Goal: Task Accomplishment & Management: Complete application form

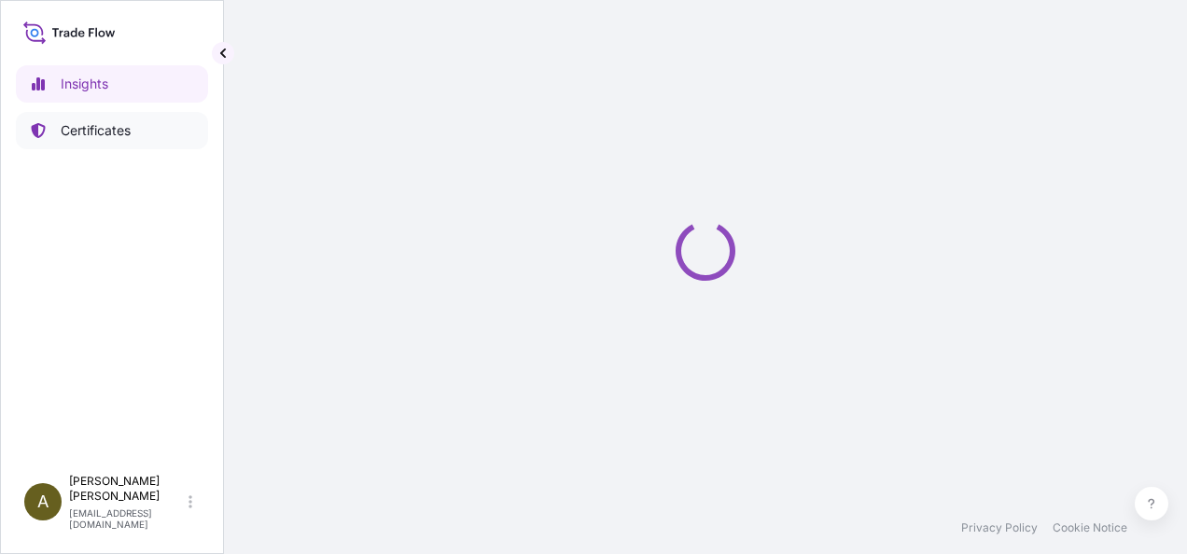
select select "2025"
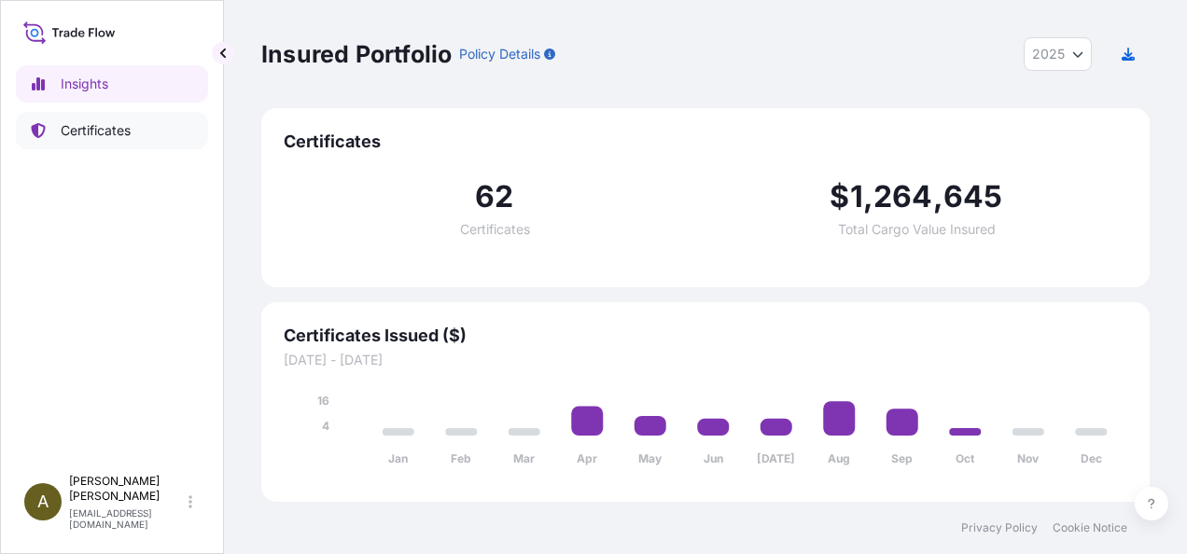
click at [126, 130] on p "Certificates" at bounding box center [96, 130] width 70 height 19
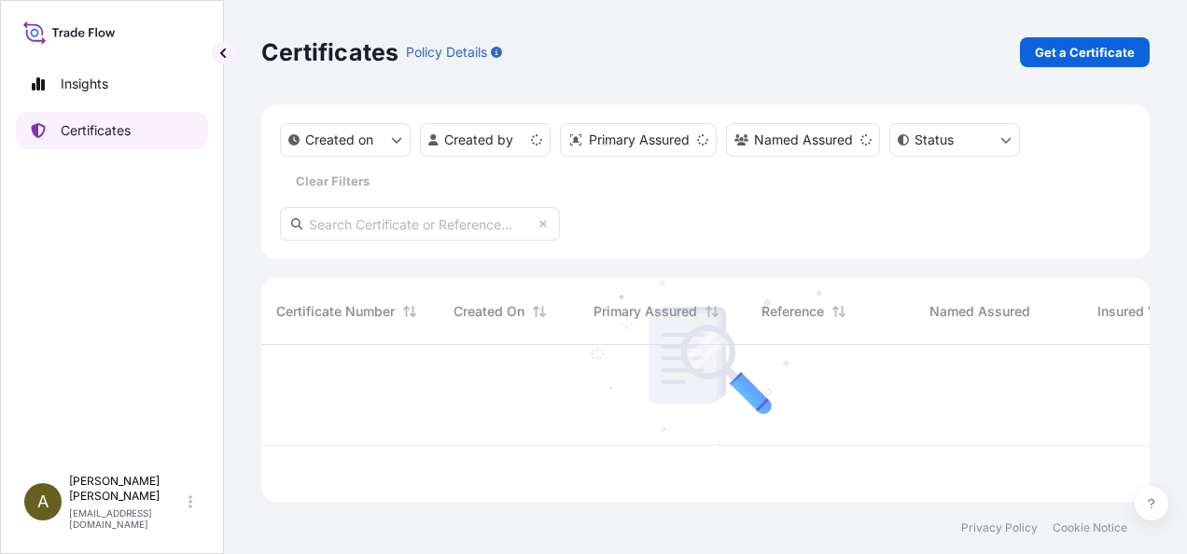
scroll to position [153, 873]
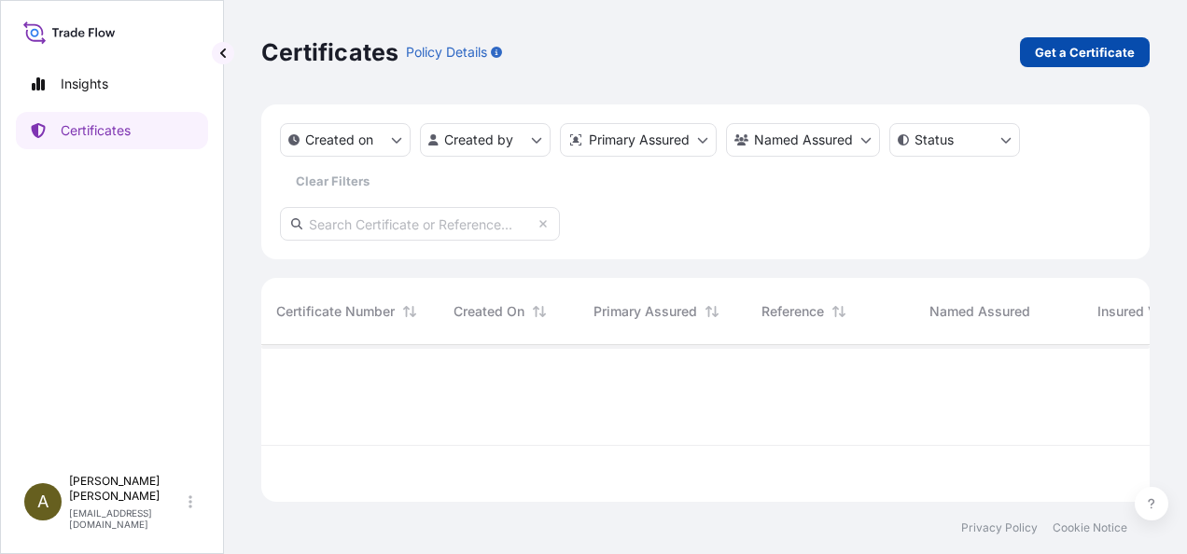
click at [1102, 59] on p "Get a Certificate" at bounding box center [1085, 52] width 100 height 19
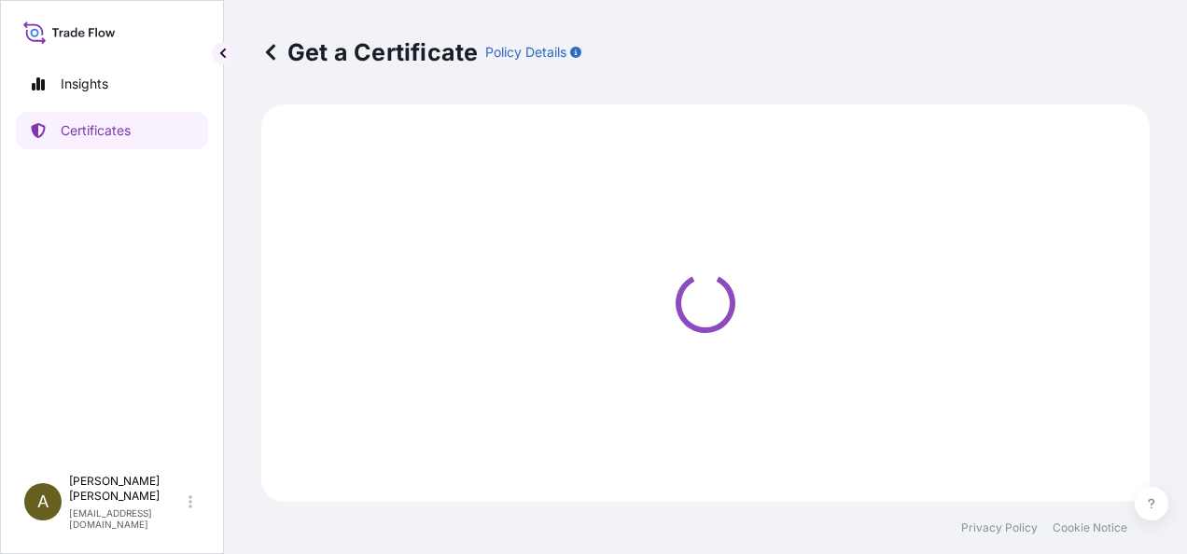
select select "Road / [GEOGRAPHIC_DATA]"
select select "Ocean Vessel"
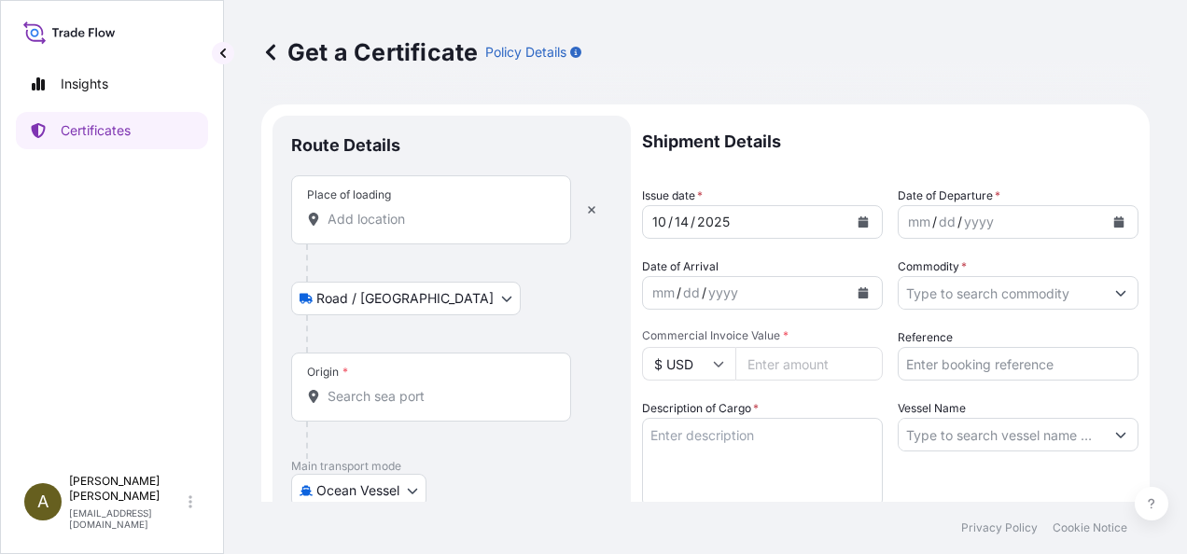
click at [384, 215] on input "Place of loading" at bounding box center [437, 219] width 220 height 19
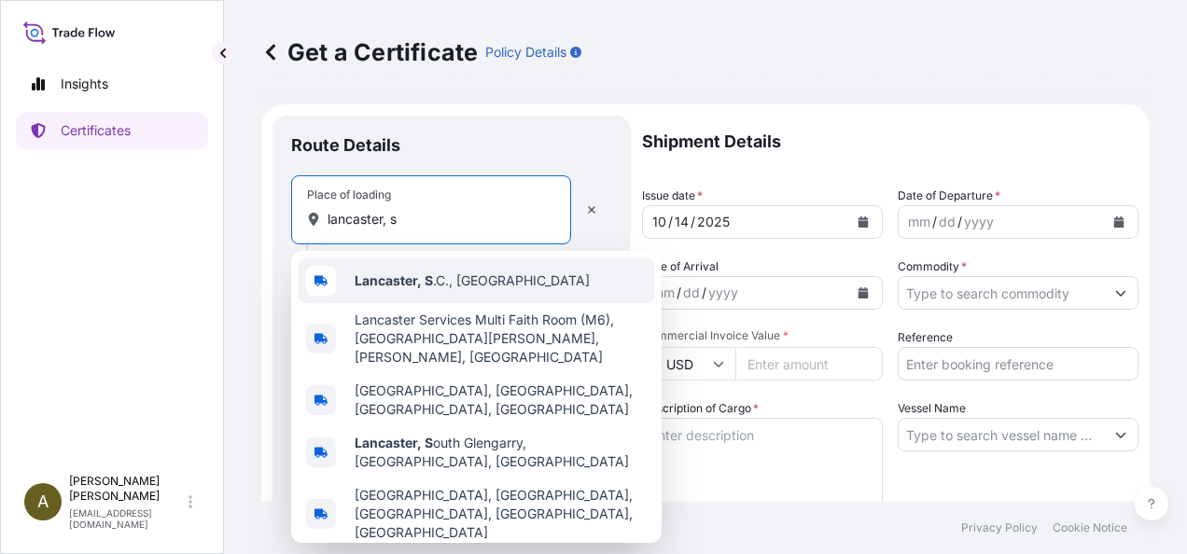
click at [442, 282] on span "Lancaster, S .C., [GEOGRAPHIC_DATA]" at bounding box center [472, 280] width 235 height 19
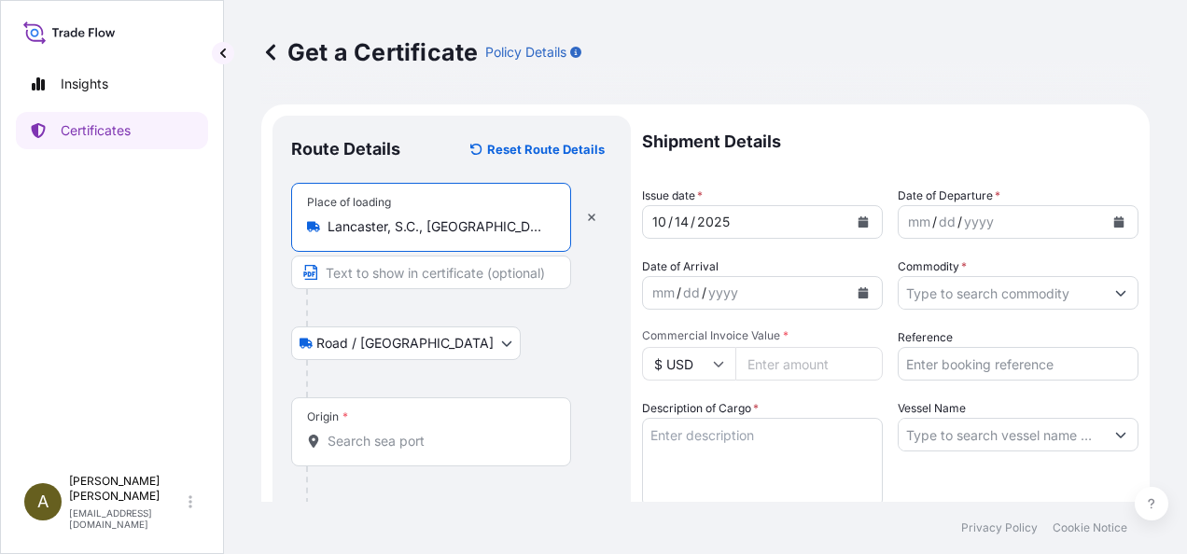
type input "Lancaster, S.C., [GEOGRAPHIC_DATA]"
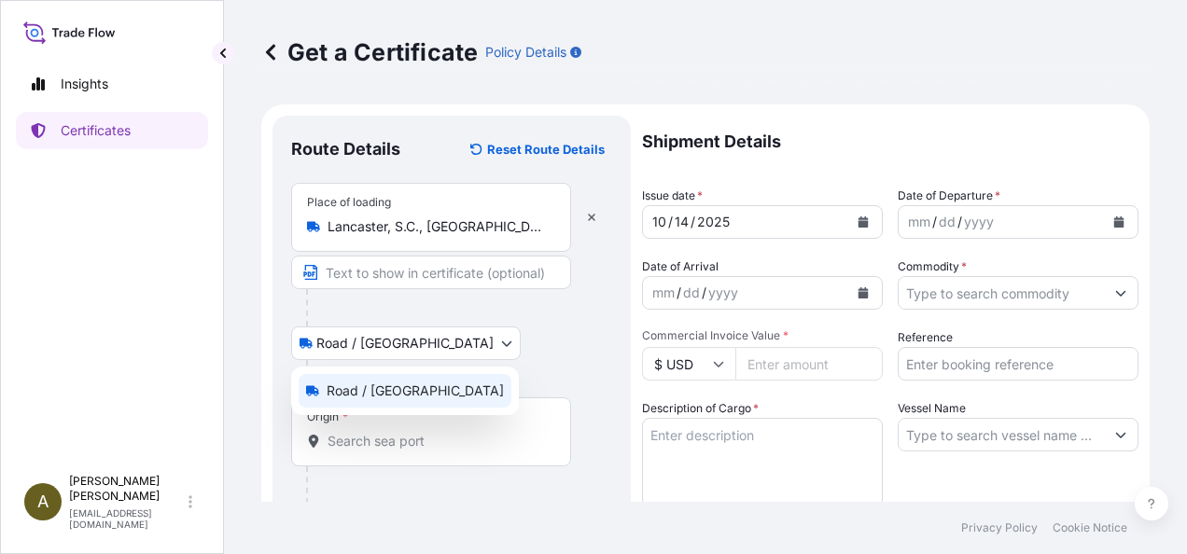
click at [411, 336] on body "5 options available. Insights Certificates A [PERSON_NAME] [PERSON_NAME][EMAIL_…" at bounding box center [593, 277] width 1187 height 554
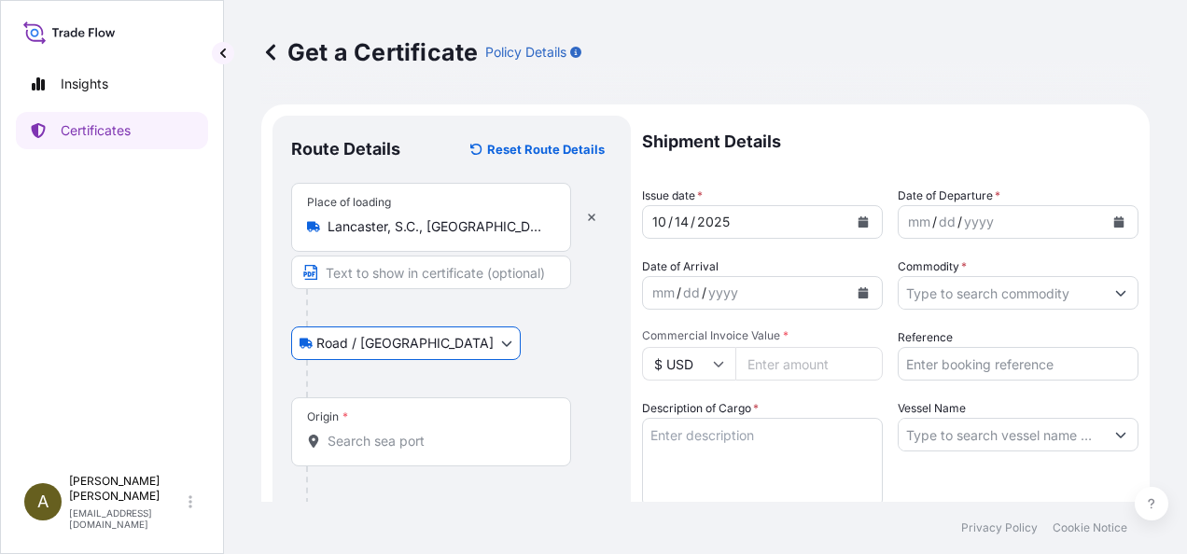
click at [414, 338] on body "5 options available. Insights Certificates A [PERSON_NAME] [PERSON_NAME][EMAIL_…" at bounding box center [593, 277] width 1187 height 554
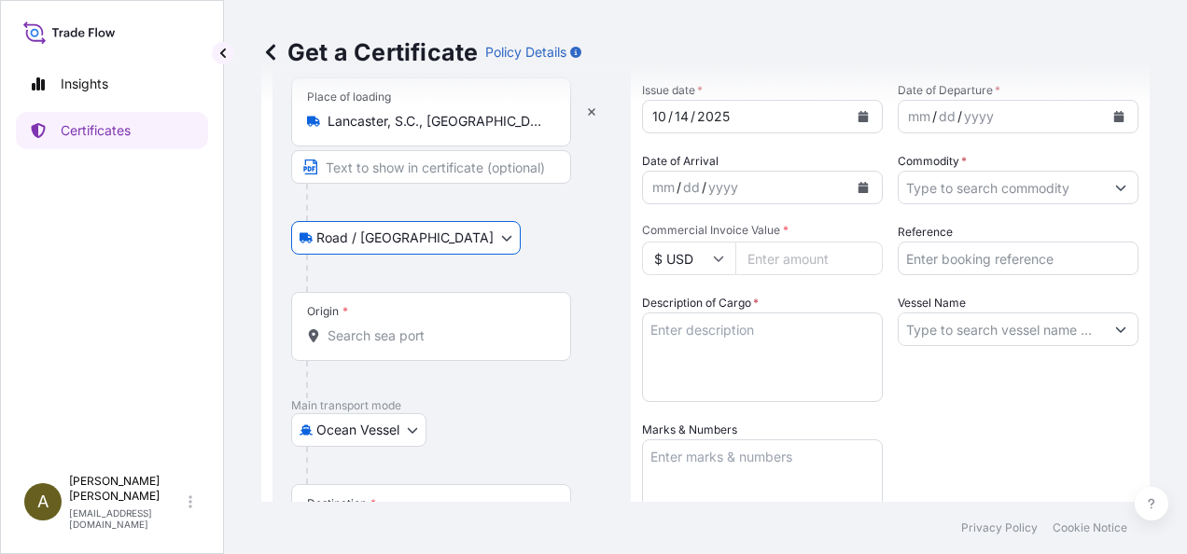
scroll to position [117, 0]
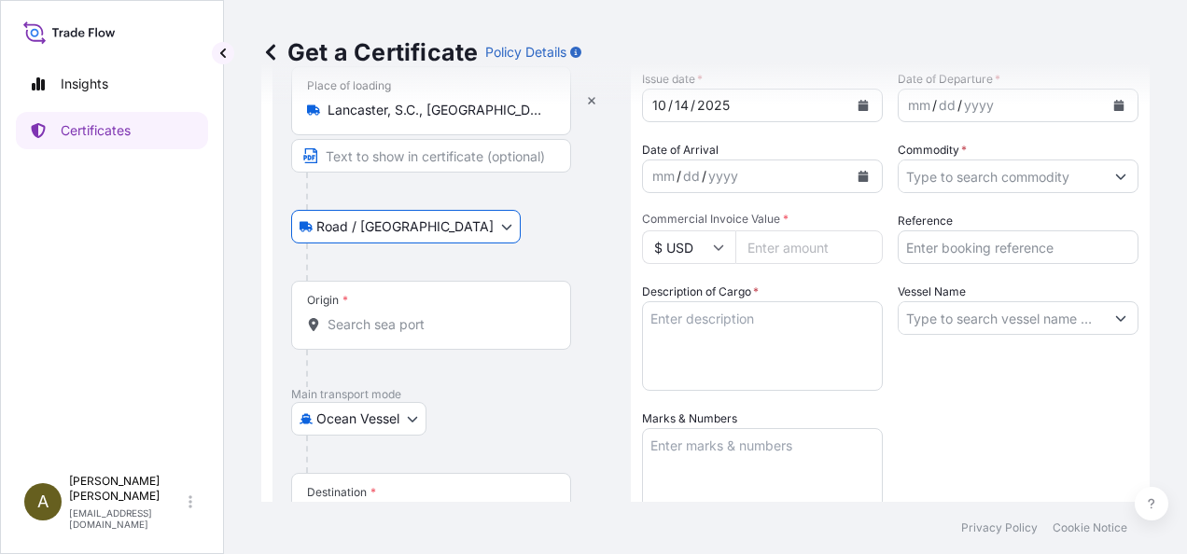
click at [366, 327] on input "Origin *" at bounding box center [437, 324] width 220 height 19
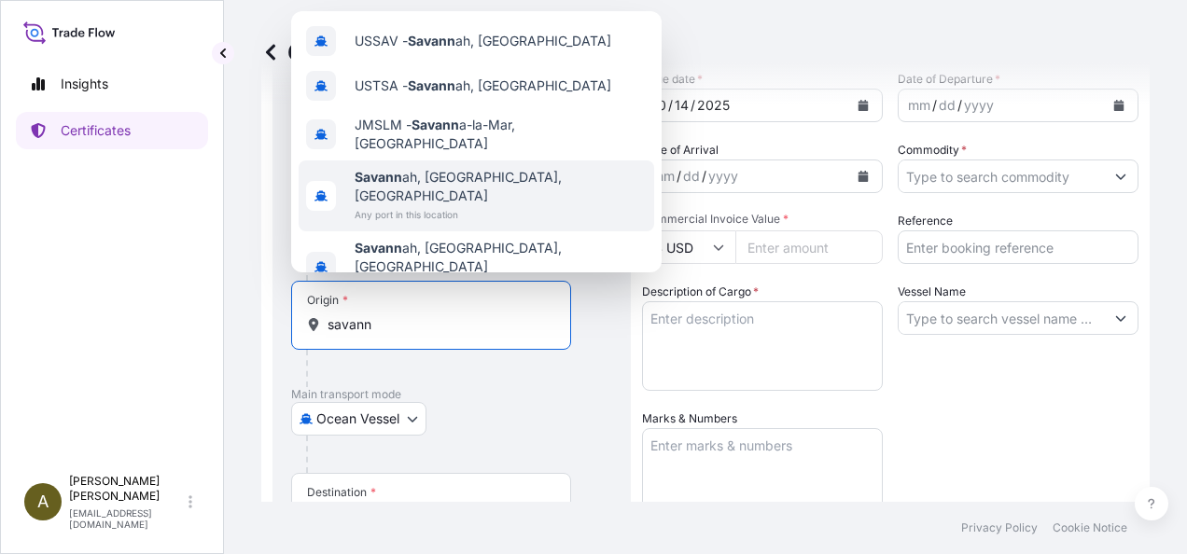
click at [452, 179] on span "Savann ah, [GEOGRAPHIC_DATA], [GEOGRAPHIC_DATA]" at bounding box center [501, 186] width 292 height 37
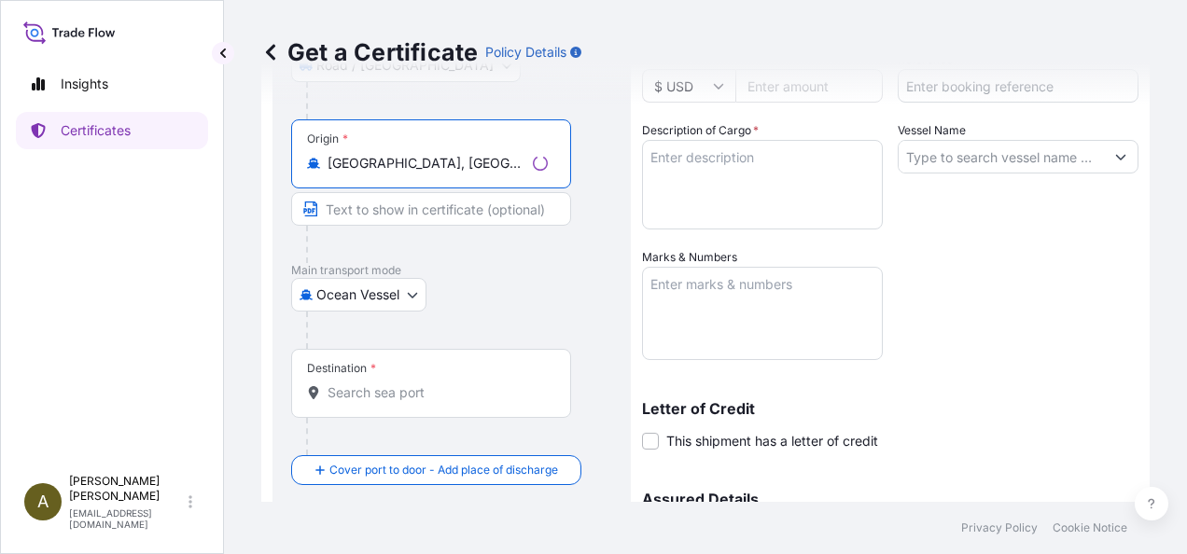
scroll to position [280, 0]
type input "[GEOGRAPHIC_DATA], [GEOGRAPHIC_DATA], [GEOGRAPHIC_DATA]"
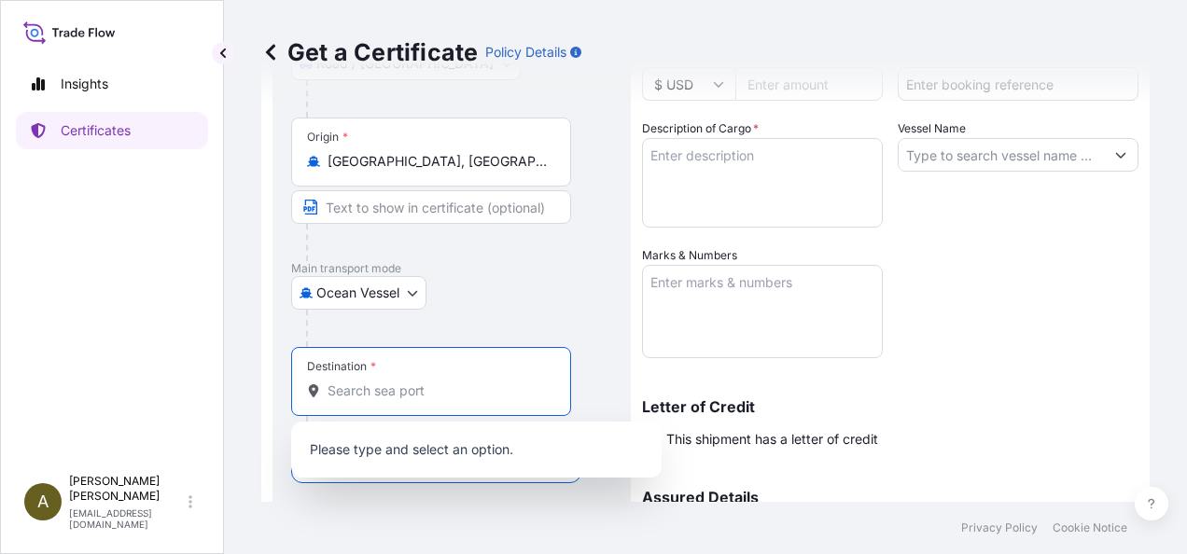
click at [367, 384] on input "Destination *" at bounding box center [437, 391] width 220 height 19
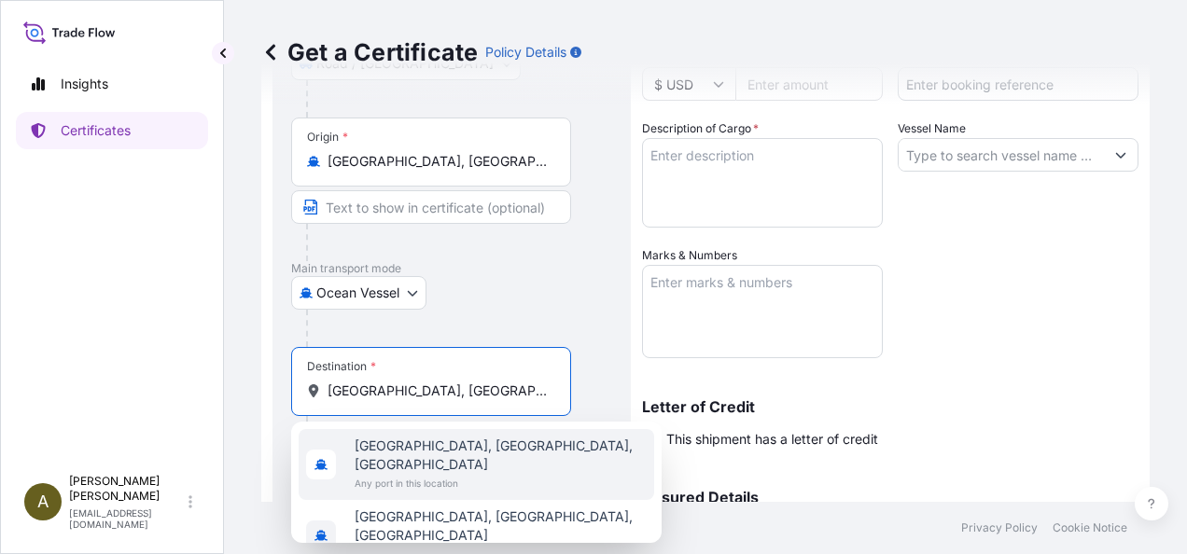
type input "[GEOGRAPHIC_DATA], [GEOGRAPHIC_DATA], [GEOGRAPHIC_DATA]"
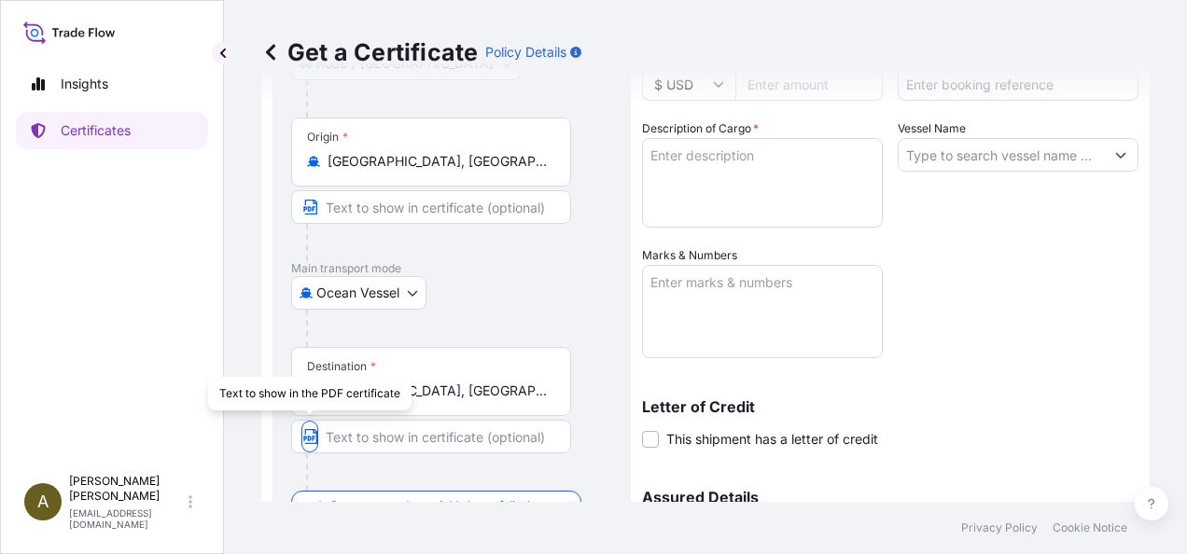
click at [532, 310] on div at bounding box center [459, 328] width 306 height 37
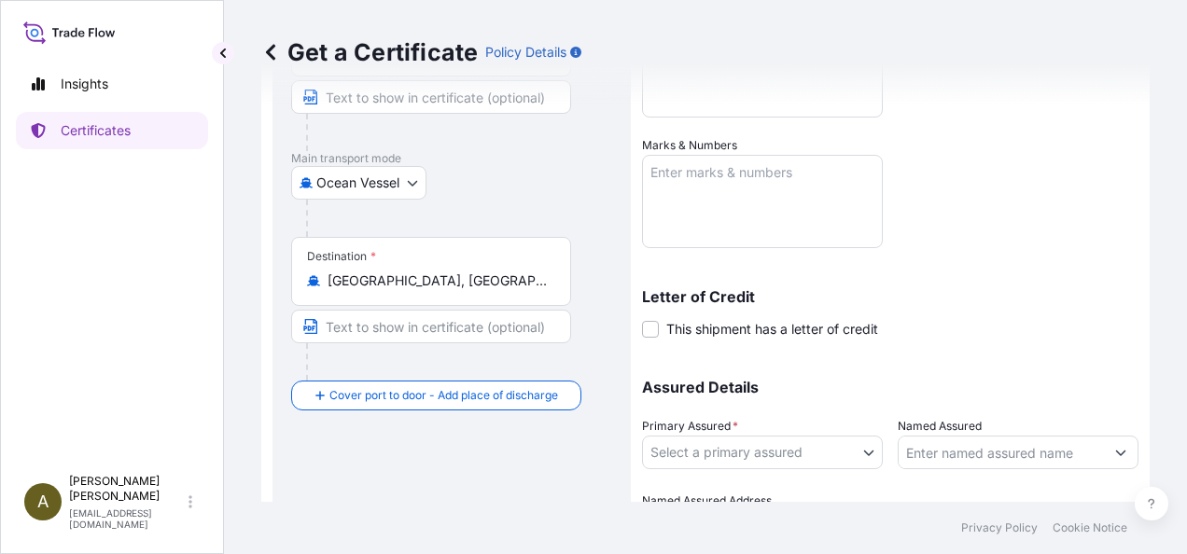
scroll to position [420, 0]
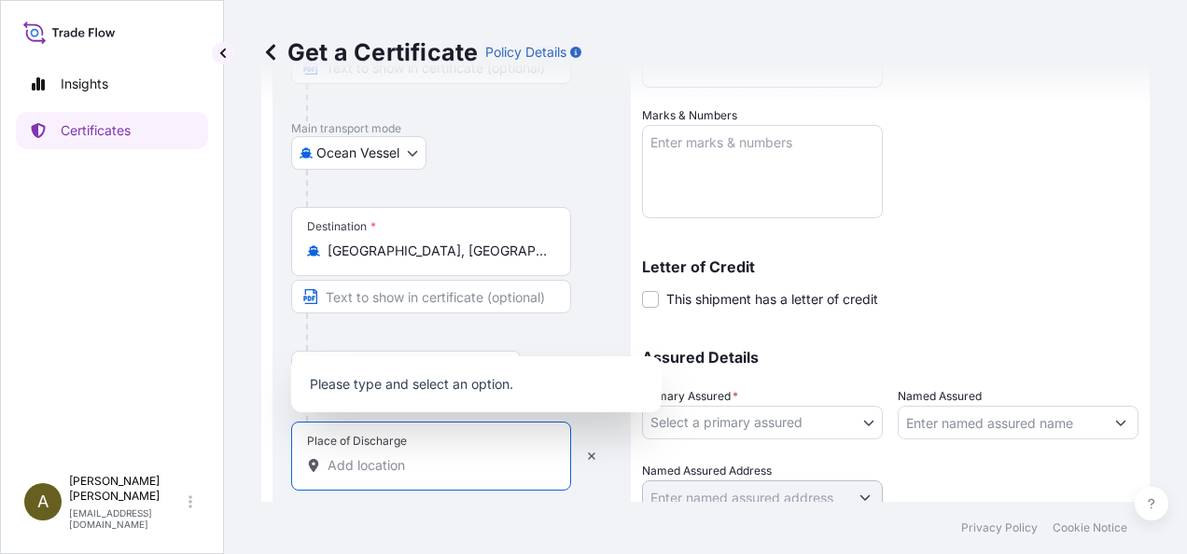
click at [378, 469] on input "Place of Discharge" at bounding box center [437, 465] width 220 height 19
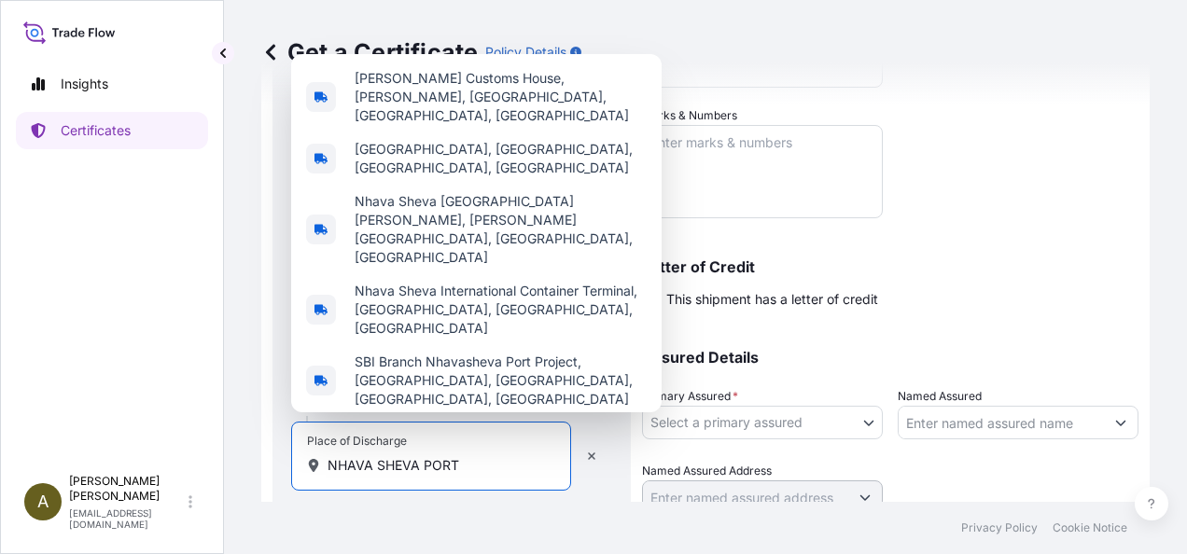
type input "NHAVA SHEVA PORT"
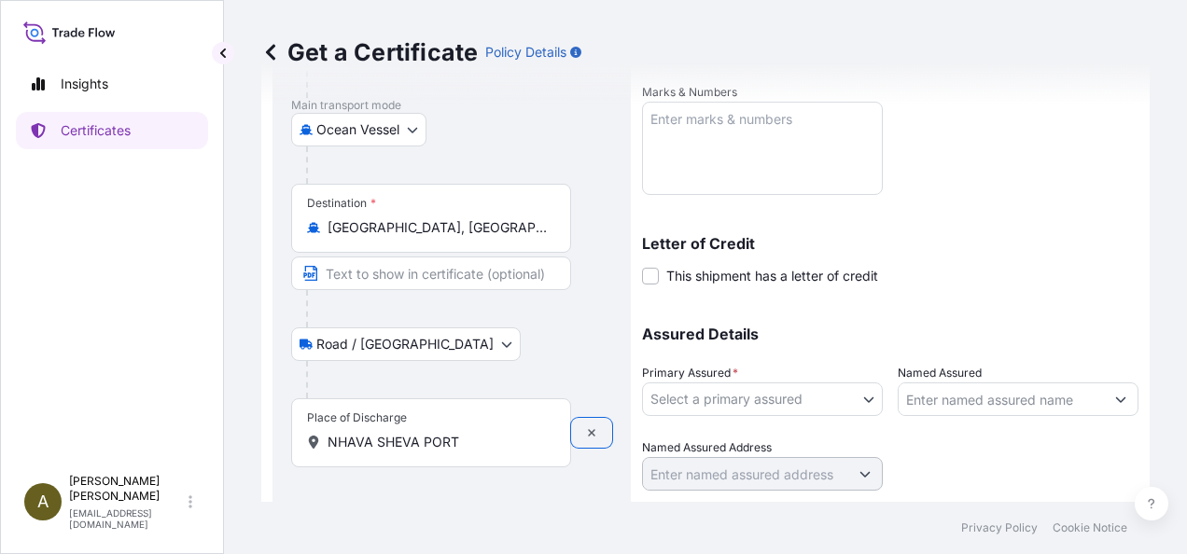
scroll to position [494, 0]
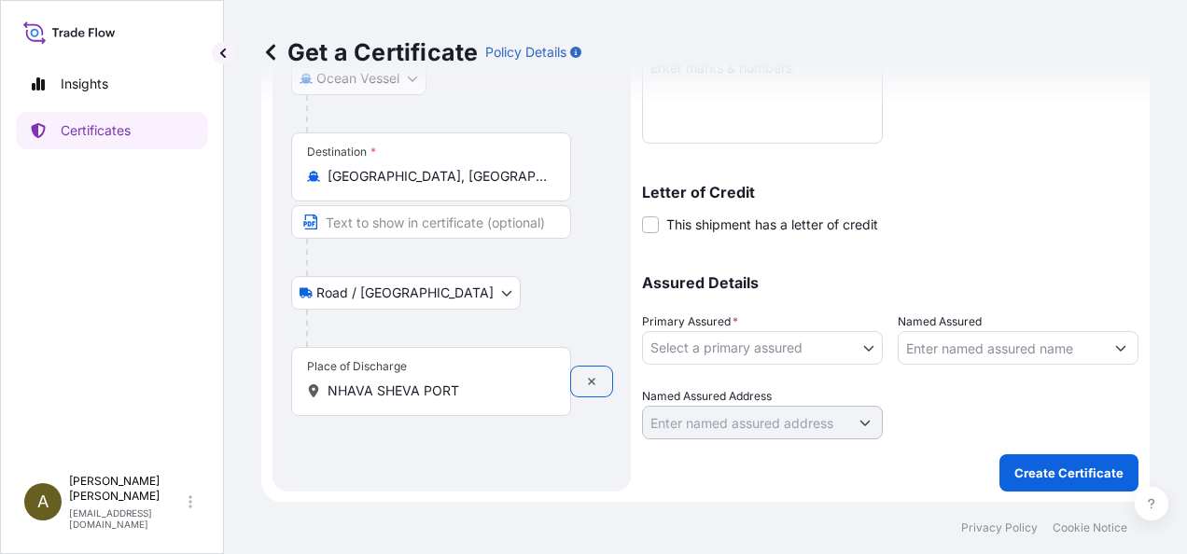
click at [479, 439] on div "Route Details Reset Route Details Place of loading [GEOGRAPHIC_DATA], [GEOGRAPH…" at bounding box center [451, 56] width 321 height 833
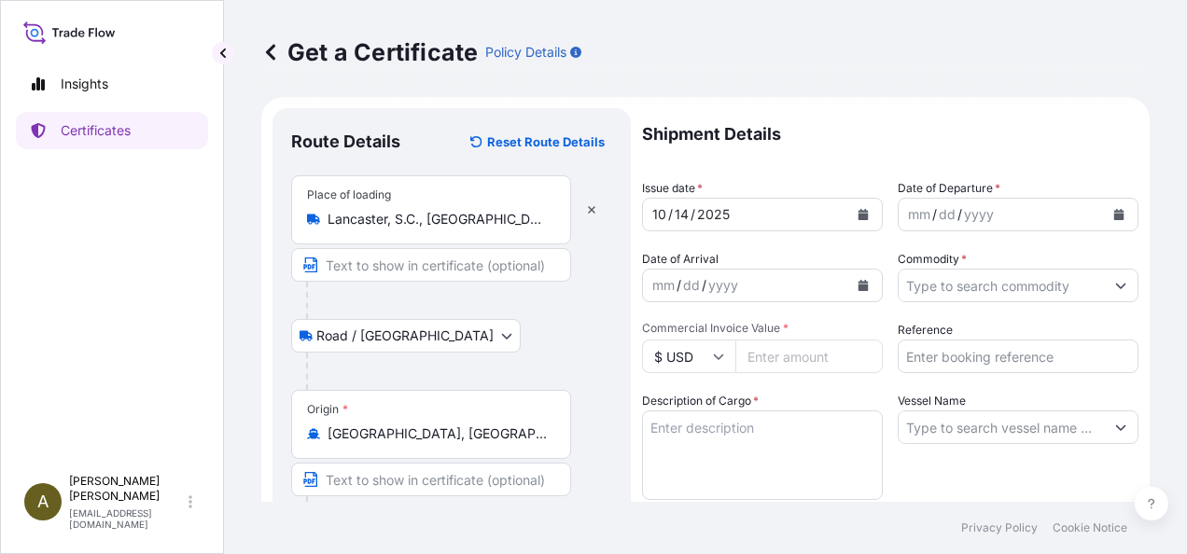
scroll to position [0, 0]
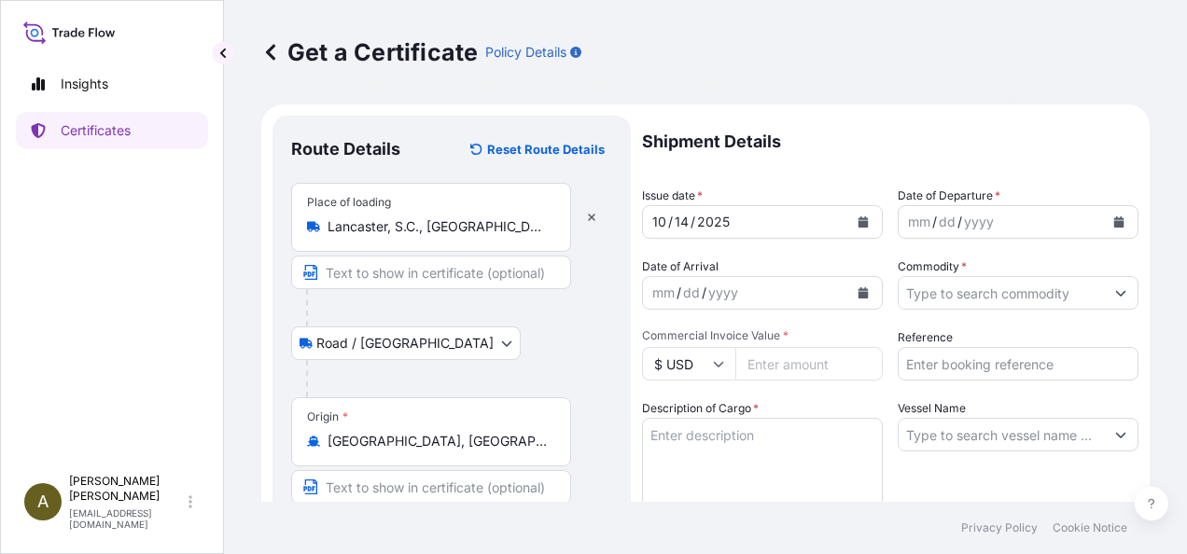
click at [1114, 227] on icon "Calendar" at bounding box center [1119, 221] width 10 height 11
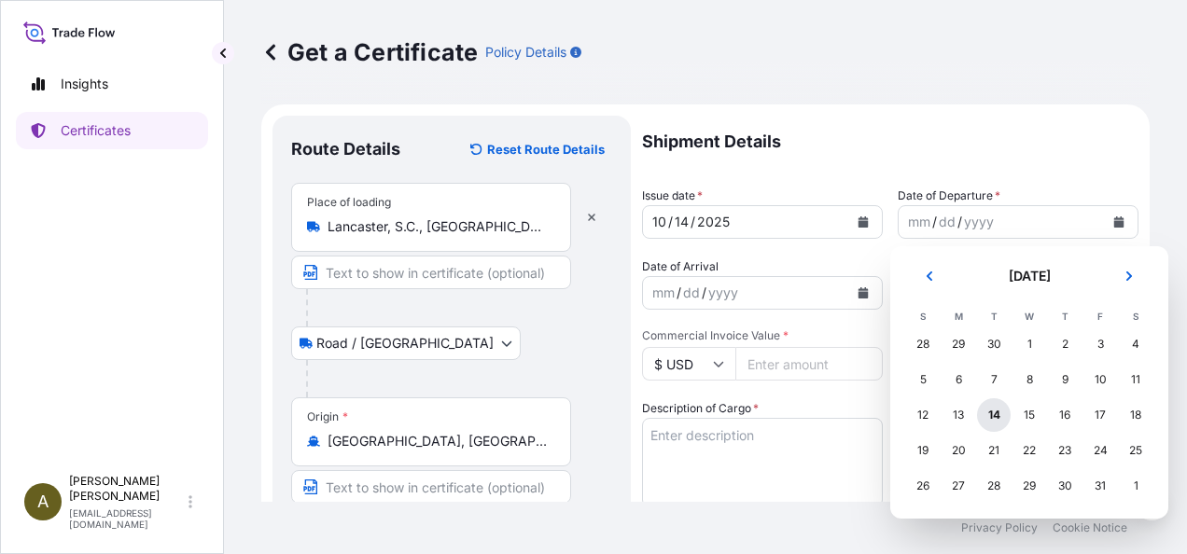
click at [995, 413] on div "14" at bounding box center [994, 415] width 34 height 34
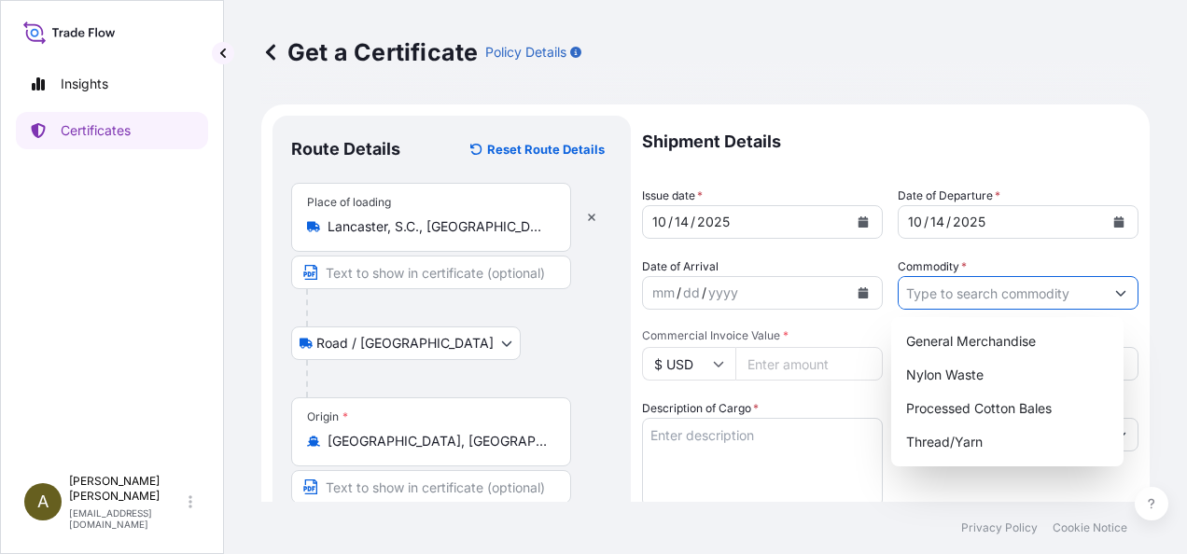
click at [991, 299] on input "Commodity *" at bounding box center [1000, 293] width 205 height 34
click at [985, 332] on div "General Merchandise" at bounding box center [1006, 342] width 217 height 34
type input "General Merchandise"
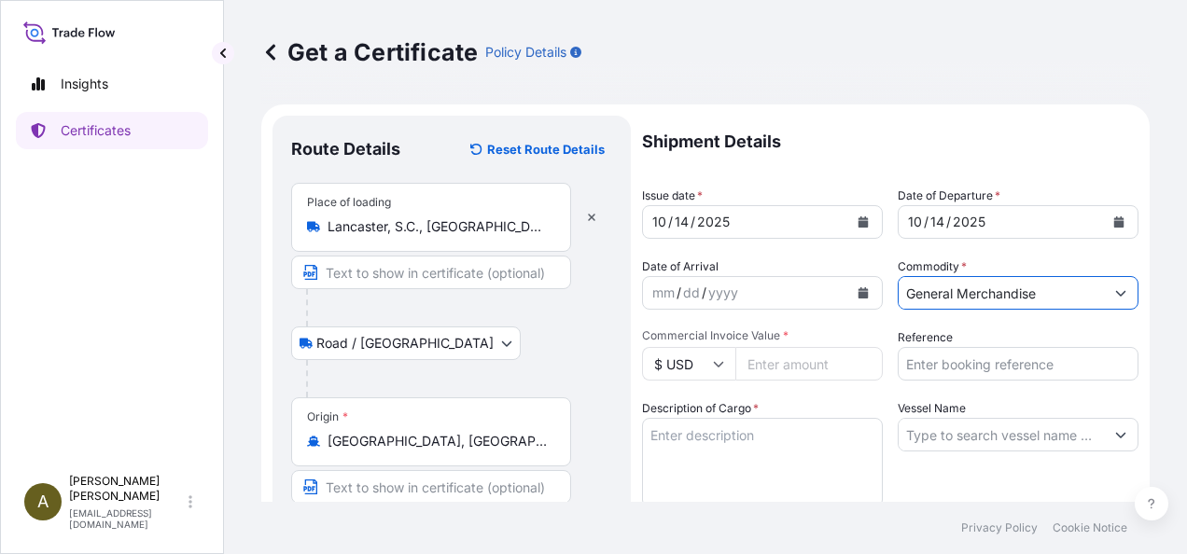
click at [796, 373] on input "Commercial Invoice Value *" at bounding box center [808, 364] width 147 height 34
type input "15499.93"
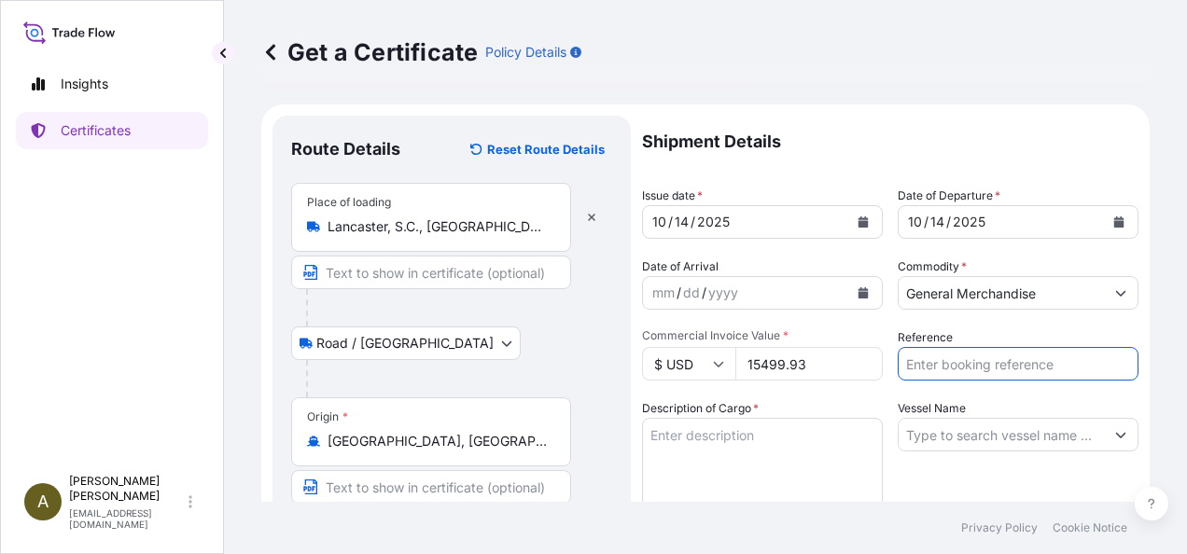
click at [971, 360] on input "Reference" at bounding box center [1018, 364] width 241 height 34
type input "014270"
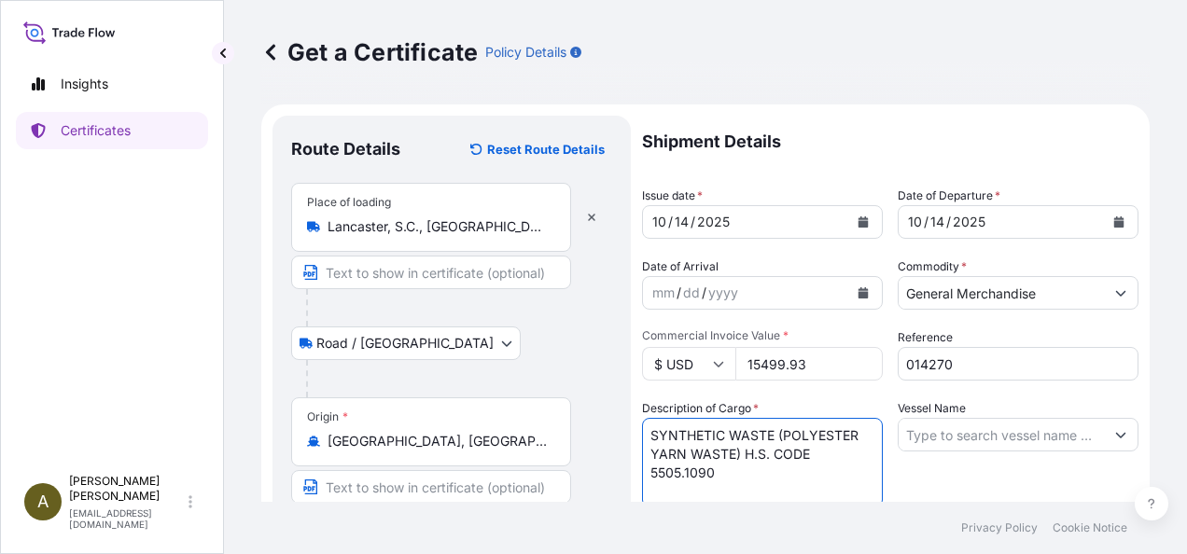
type textarea "SYNTHETIC WASTE (POLYESTER YARN WASTE) H.S. CODE 5505.1090"
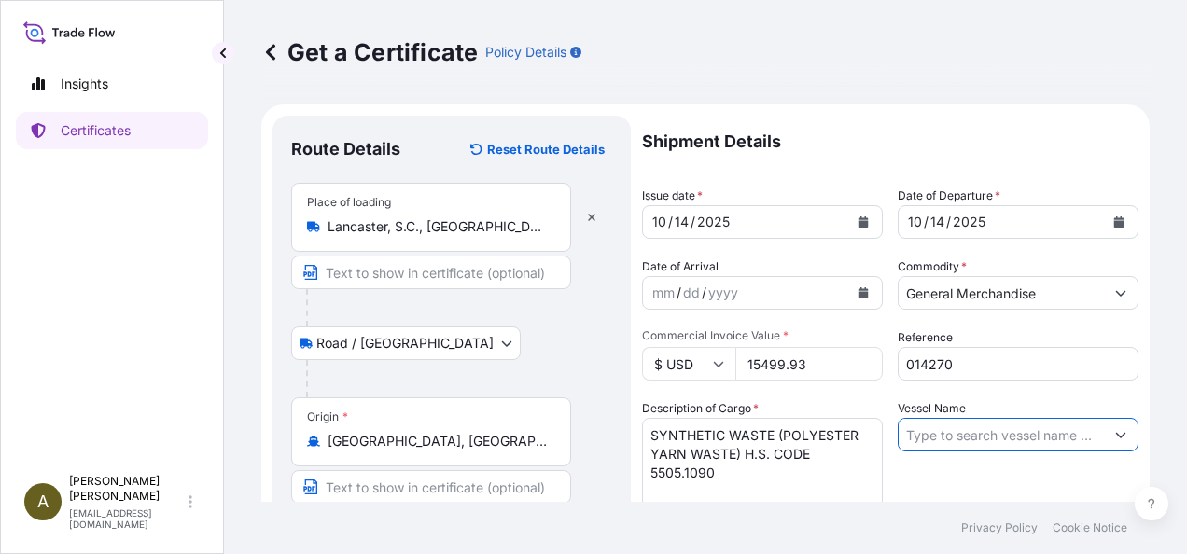
click at [1115, 439] on icon "Show suggestions" at bounding box center [1120, 434] width 11 height 11
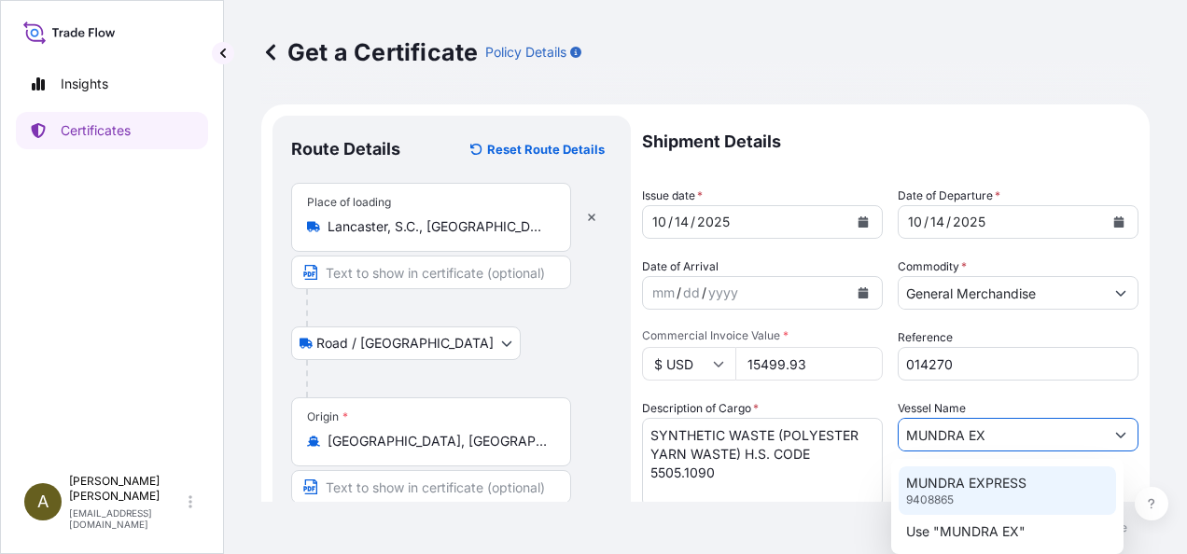
click at [966, 487] on p "MUNDRA EXPRESS" at bounding box center [966, 483] width 120 height 19
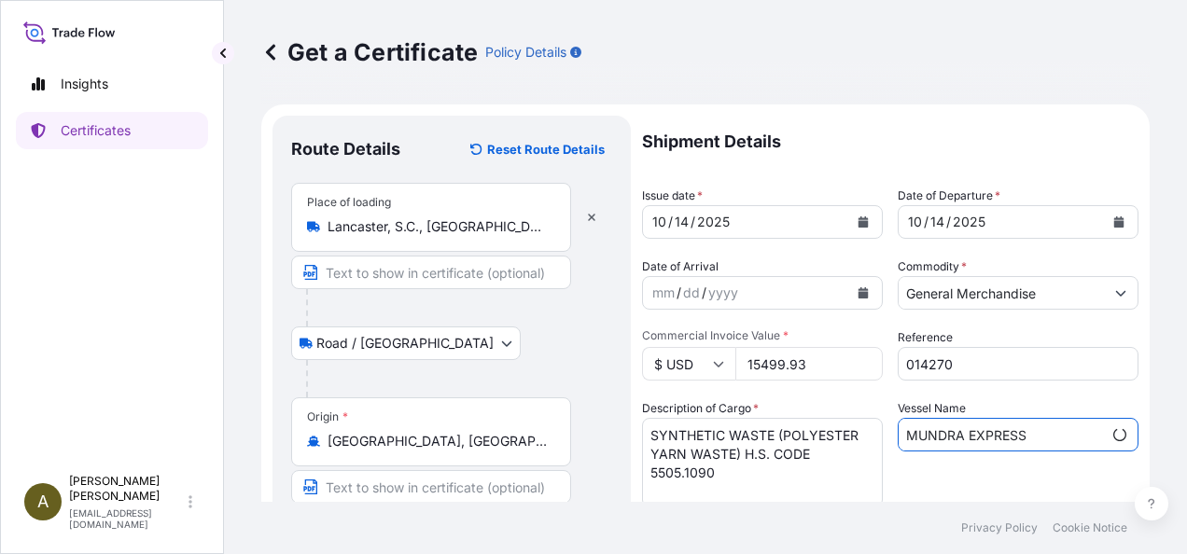
scroll to position [233, 0]
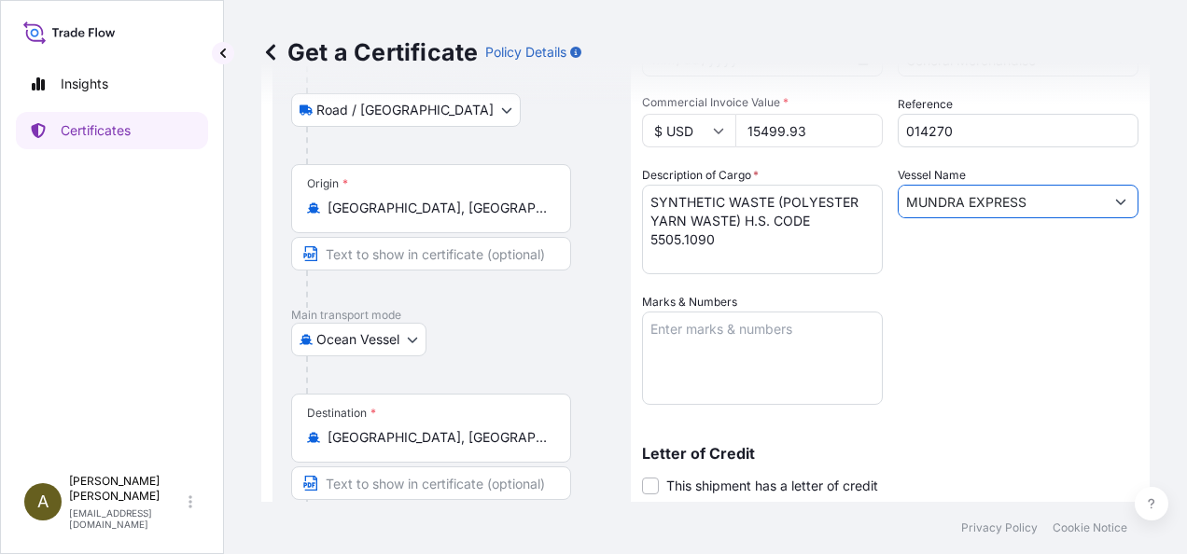
type input "MUNDRA EXPRESS"
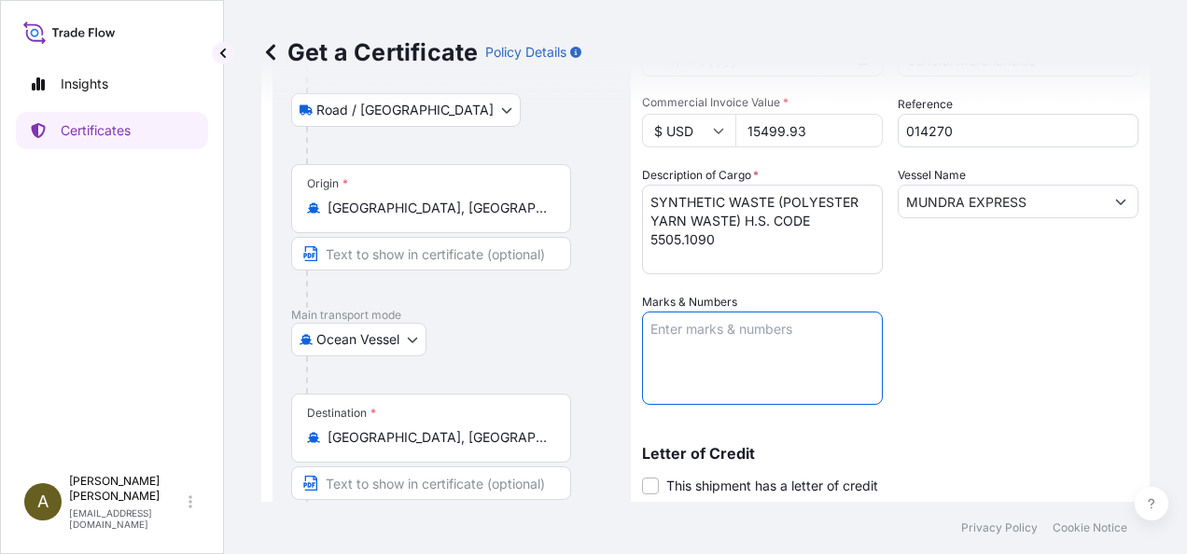
click at [705, 352] on textarea "Marks & Numbers" at bounding box center [762, 358] width 241 height 93
type textarea "FANU 1030454"
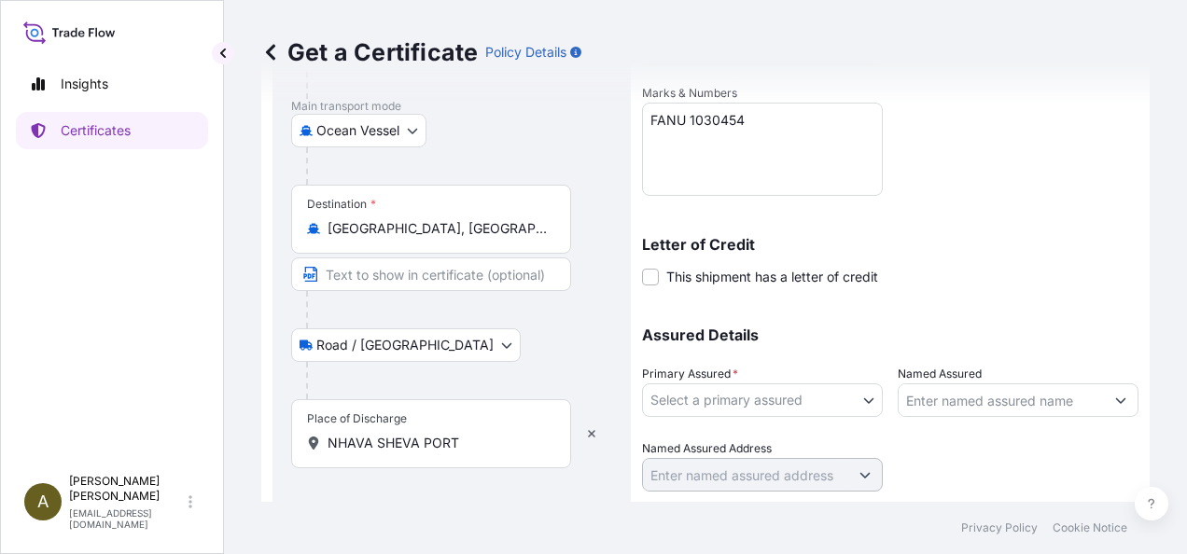
scroll to position [443, 0]
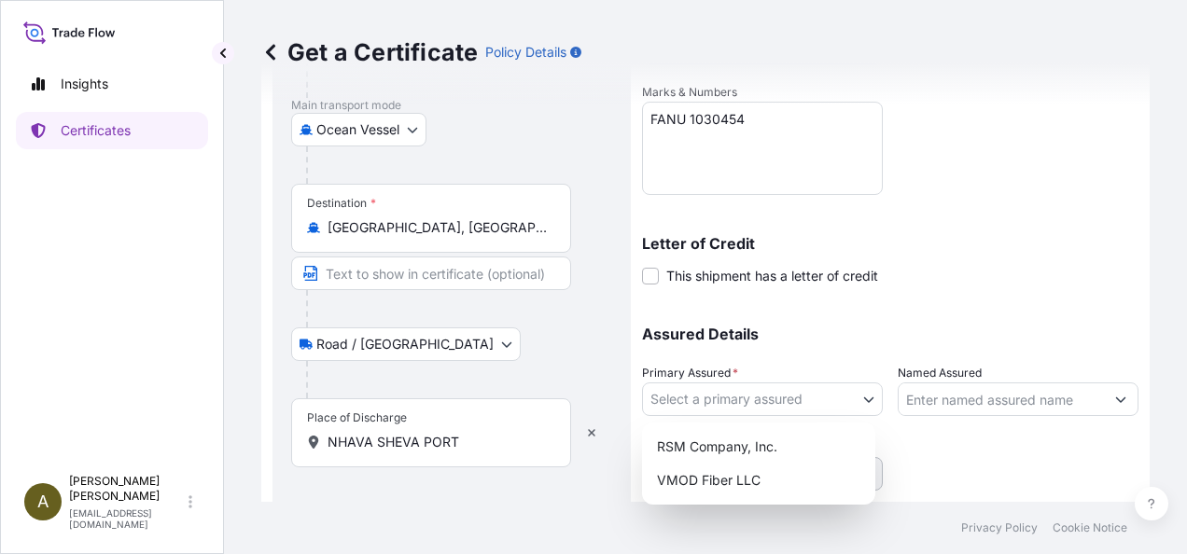
click at [868, 396] on body "Insights Certificates A [PERSON_NAME] [PERSON_NAME][EMAIL_ADDRESS][DOMAIN_NAME]…" at bounding box center [593, 277] width 1187 height 554
click at [735, 452] on div "RSM Company, Inc." at bounding box center [758, 447] width 218 height 34
select select "31552"
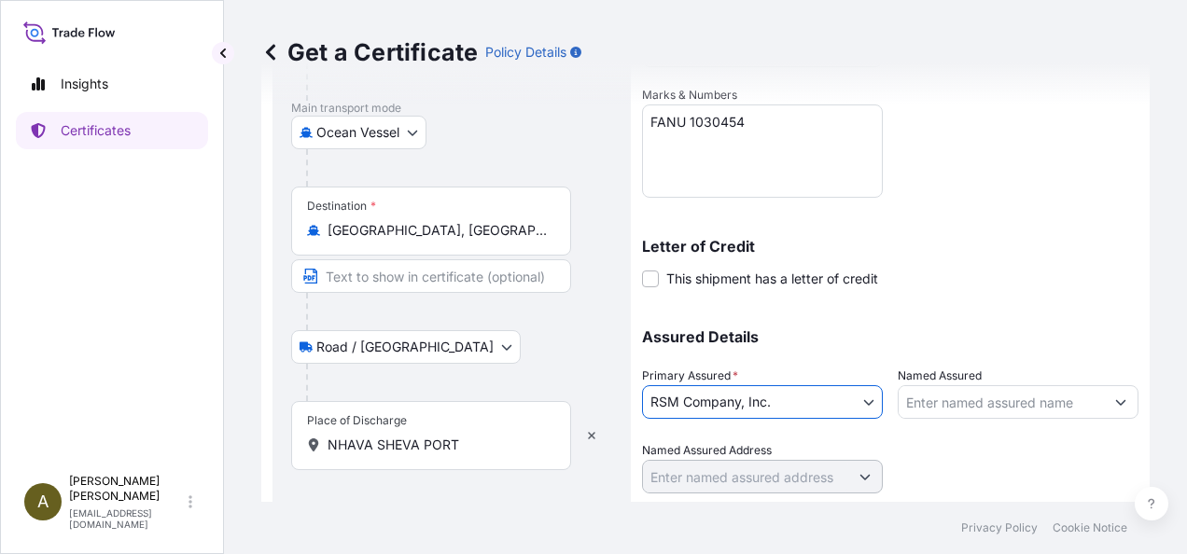
scroll to position [494, 0]
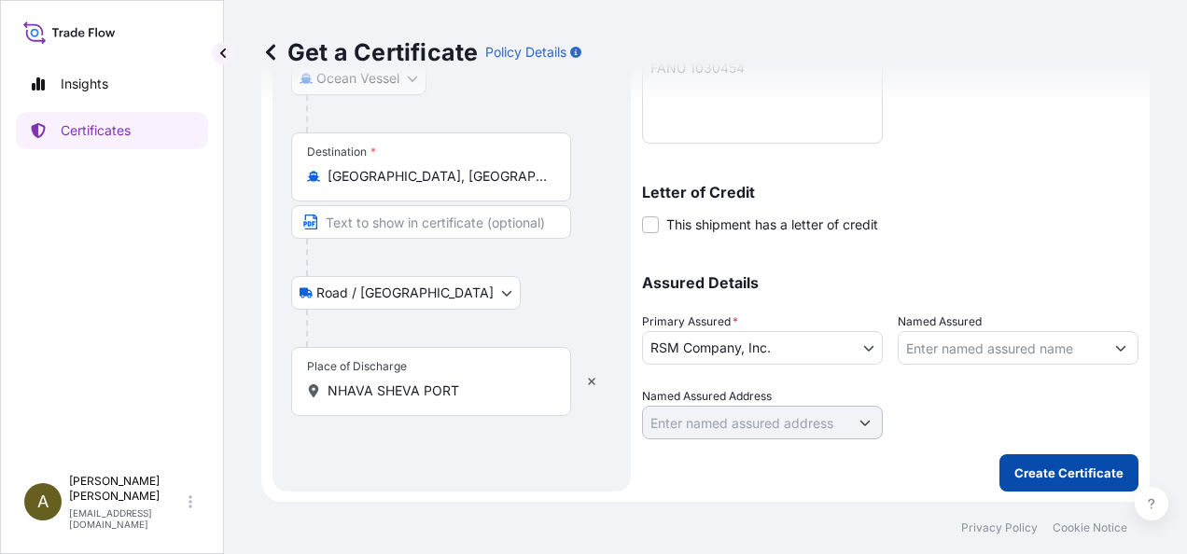
click at [1054, 466] on p "Create Certificate" at bounding box center [1068, 473] width 109 height 19
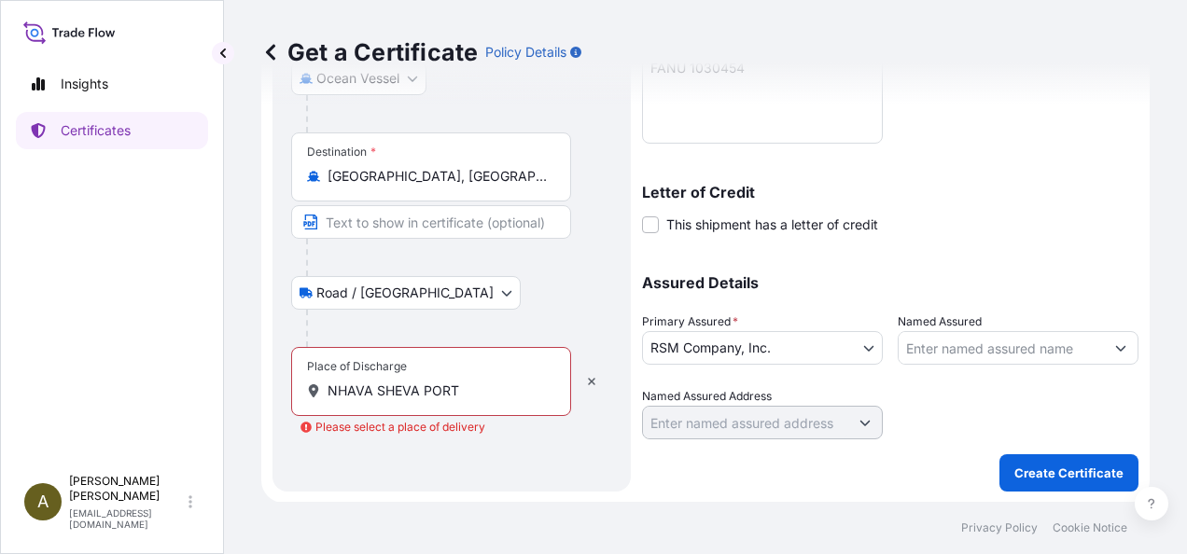
click at [563, 380] on div "Place of Discharge NHAVA SHEVA PORT" at bounding box center [431, 381] width 280 height 69
click at [548, 382] on input "NHAVA SHEVA PORT" at bounding box center [437, 391] width 220 height 19
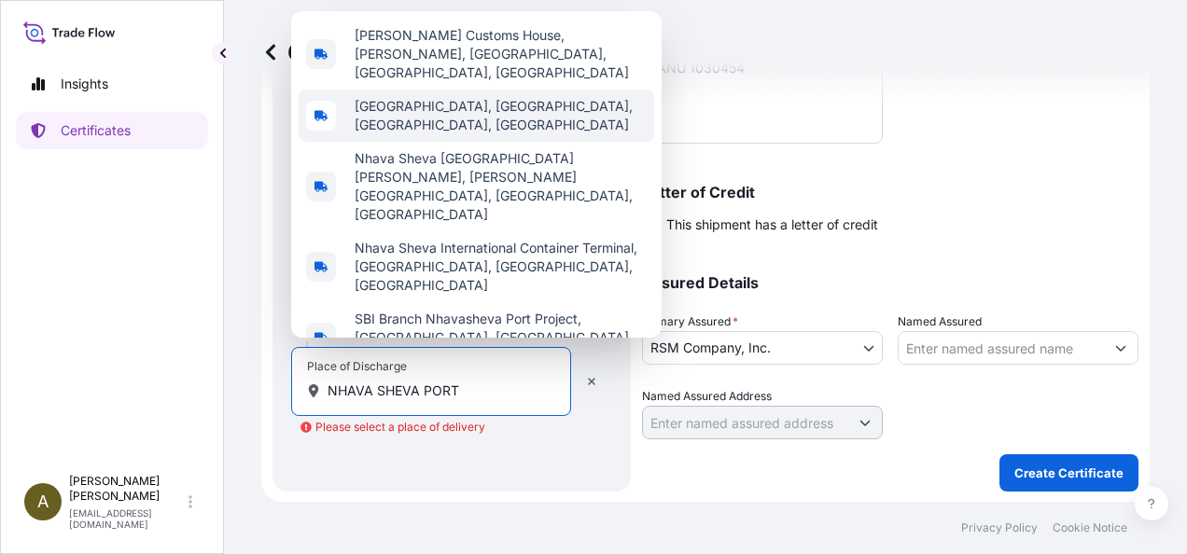
click at [447, 142] on div "[GEOGRAPHIC_DATA], [GEOGRAPHIC_DATA], [GEOGRAPHIC_DATA], [GEOGRAPHIC_DATA]" at bounding box center [476, 116] width 355 height 52
type input "[GEOGRAPHIC_DATA], [GEOGRAPHIC_DATA], [GEOGRAPHIC_DATA], [GEOGRAPHIC_DATA]"
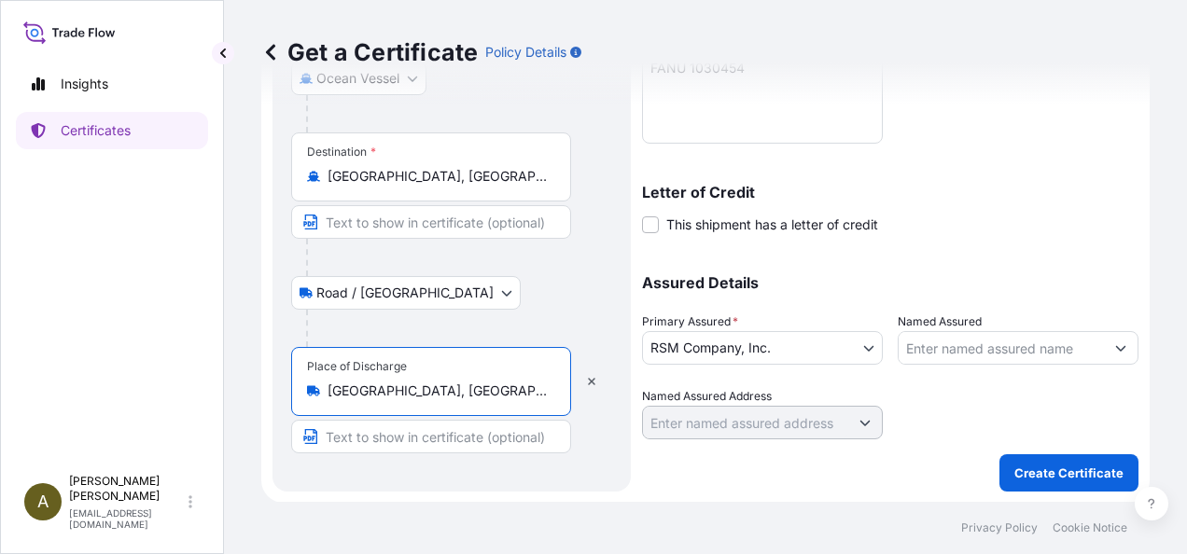
click at [793, 476] on div "Shipment Details Issue date * [DATE] Date of Departure * [DATE] Date of Arrival…" at bounding box center [890, 56] width 496 height 870
click at [935, 387] on div at bounding box center [1018, 413] width 241 height 52
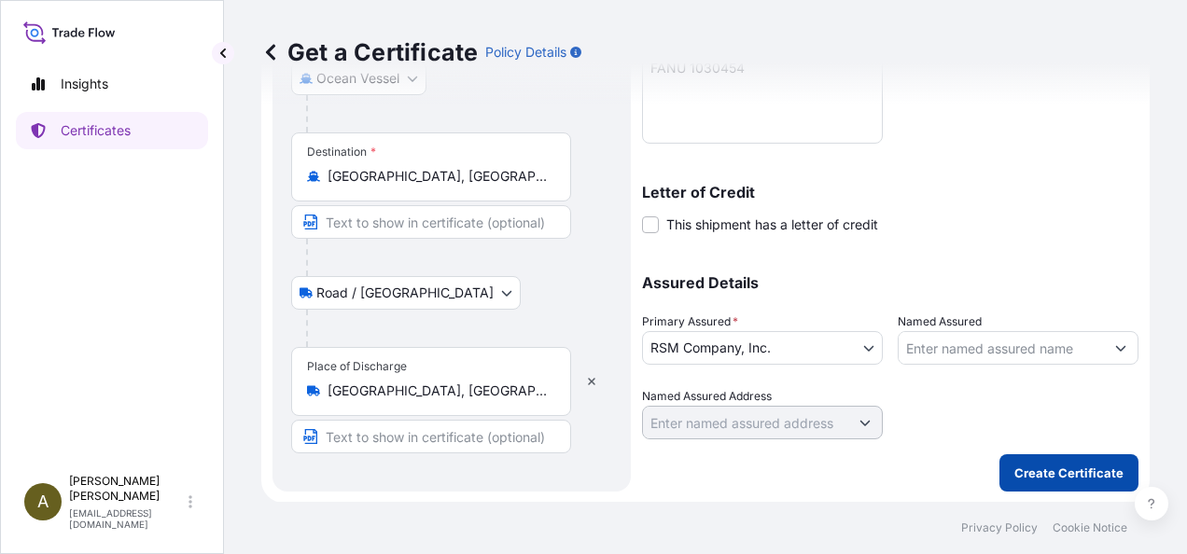
click at [1057, 468] on p "Create Certificate" at bounding box center [1068, 473] width 109 height 19
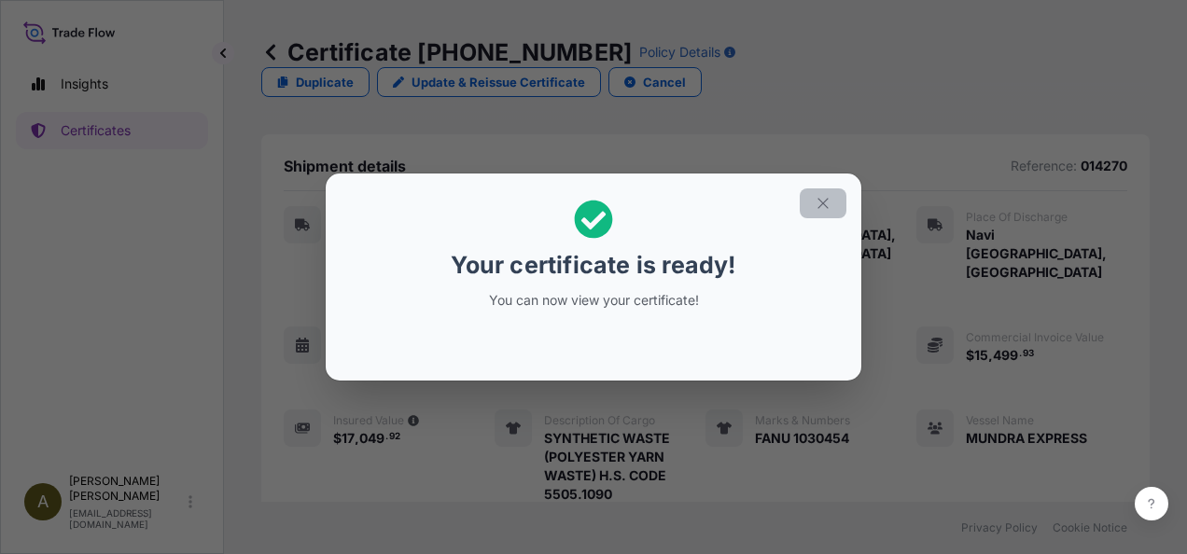
click at [814, 202] on button "button" at bounding box center [823, 203] width 47 height 30
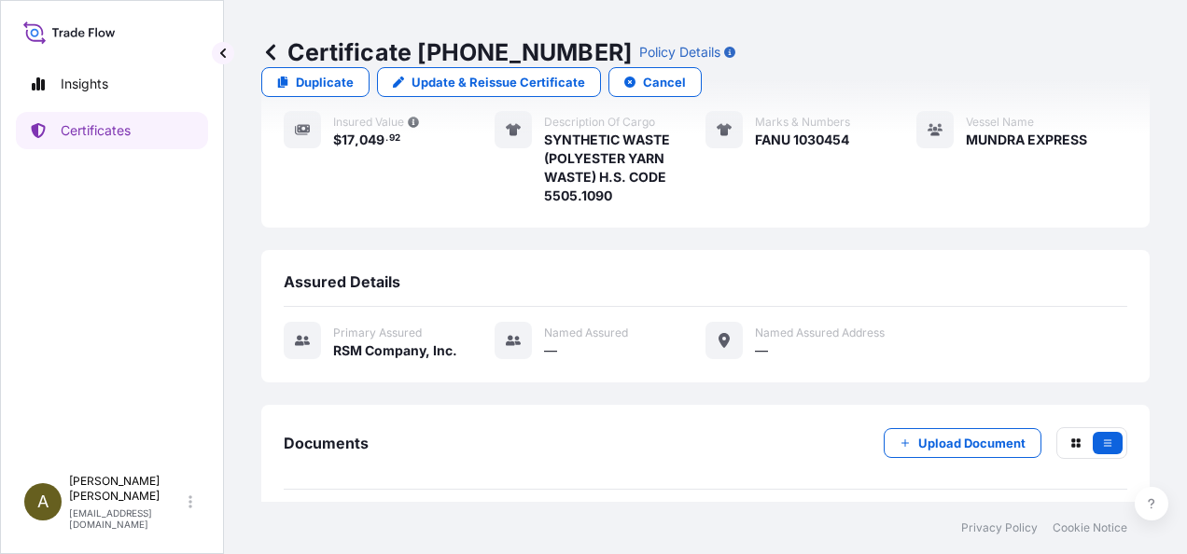
scroll to position [306, 0]
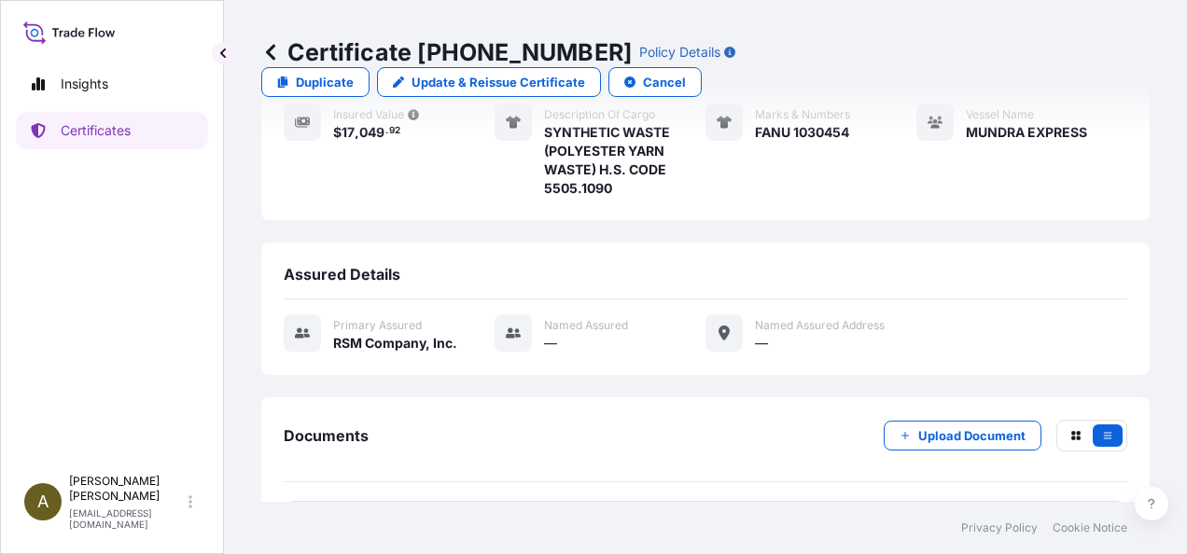
click at [558, 501] on link "PDF Certificate [DATE]T13:29:56.538894" at bounding box center [705, 525] width 843 height 49
